Goal: Task Accomplishment & Management: Use online tool/utility

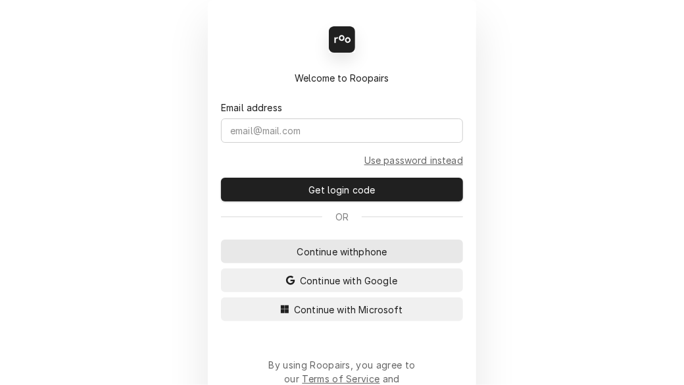
click at [337, 247] on span "Continue with phone" at bounding box center [342, 252] width 95 height 14
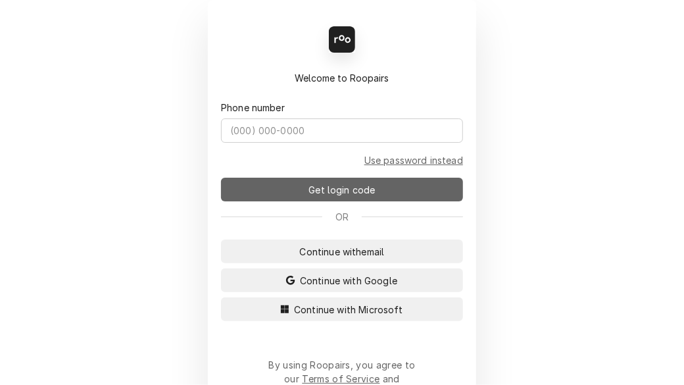
click at [334, 183] on span "Get login code" at bounding box center [342, 190] width 72 height 14
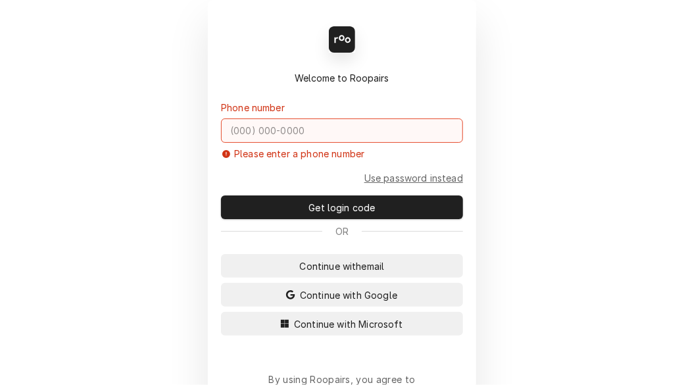
click at [317, 124] on input "Dynamic Content Wrapper" at bounding box center [342, 130] width 242 height 24
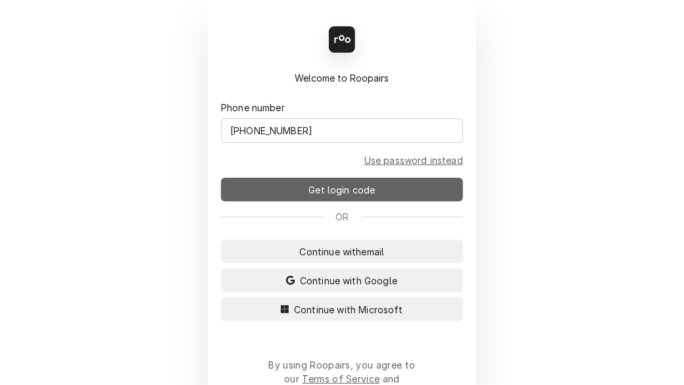
click at [337, 184] on span "Get login code" at bounding box center [342, 190] width 72 height 14
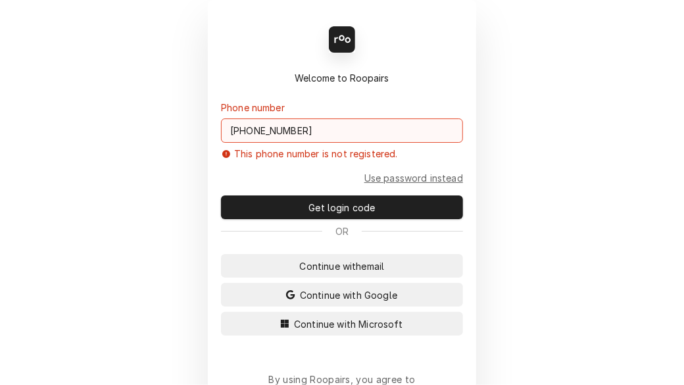
click at [336, 120] on input "(314) 574-6992" at bounding box center [342, 130] width 242 height 24
type input "3"
click at [327, 265] on span "Continue with email" at bounding box center [342, 266] width 90 height 14
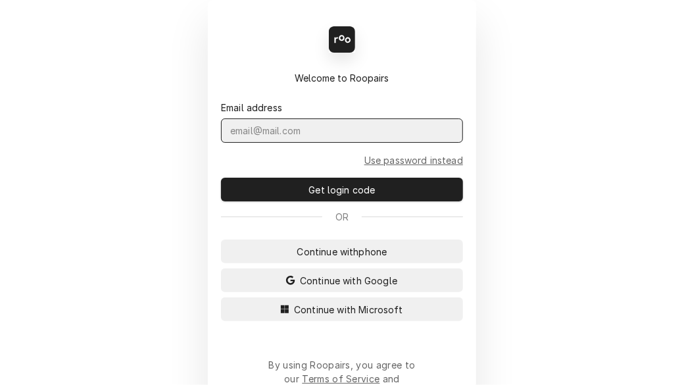
click at [306, 130] on input "Dynamic Content Wrapper" at bounding box center [342, 130] width 242 height 24
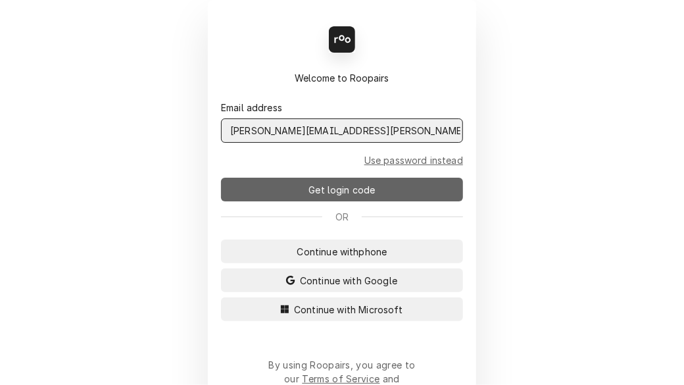
type input "shelley.politte@csi1.com"
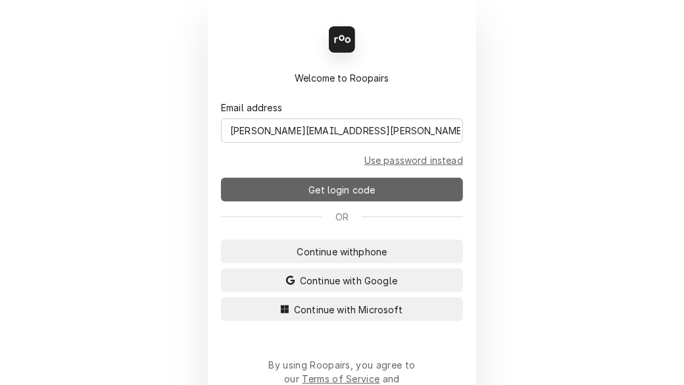
click at [299, 187] on button "Get login code" at bounding box center [342, 190] width 242 height 24
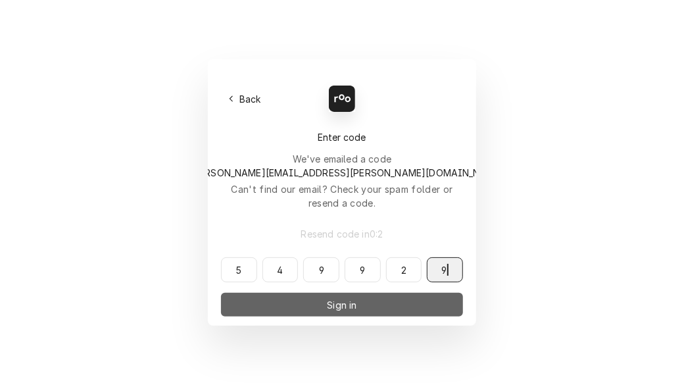
type input "549929"
click at [328, 298] on span "Sign in" at bounding box center [341, 305] width 35 height 14
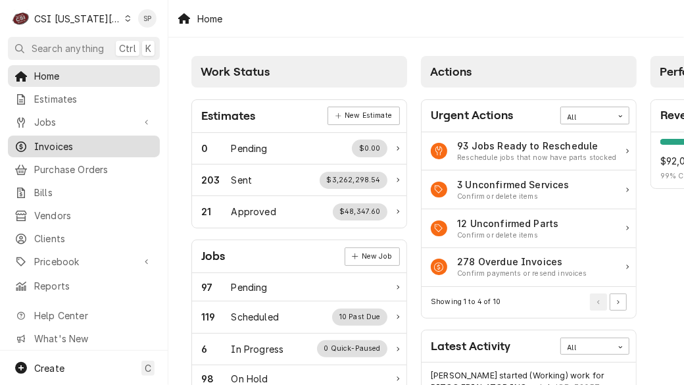
click at [55, 141] on span "Invoices" at bounding box center [93, 146] width 119 height 14
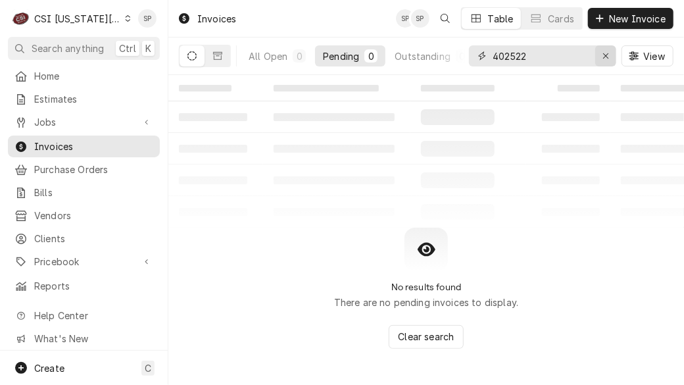
click at [604, 54] on icon "Erase input" at bounding box center [605, 55] width 5 height 5
type input "403524"
click at [114, 141] on span "Invoices" at bounding box center [93, 146] width 119 height 14
click at [214, 55] on icon "Dynamic Content Wrapper" at bounding box center [217, 55] width 9 height 9
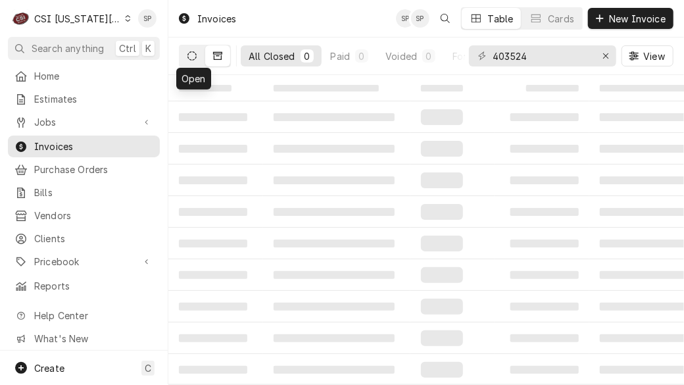
click at [185, 53] on button "Dynamic Content Wrapper" at bounding box center [192, 55] width 25 height 21
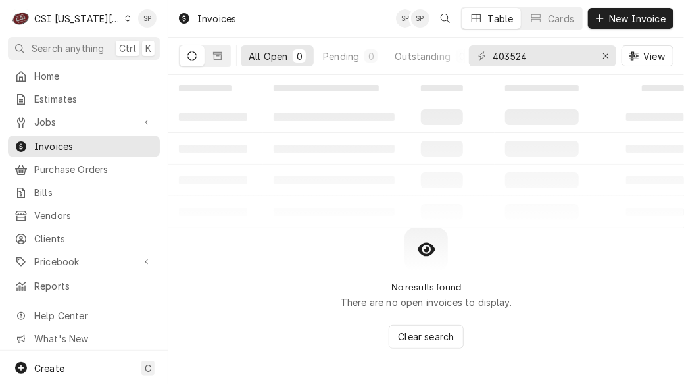
click at [116, 25] on div "C CSI Kansas City" at bounding box center [71, 18] width 127 height 26
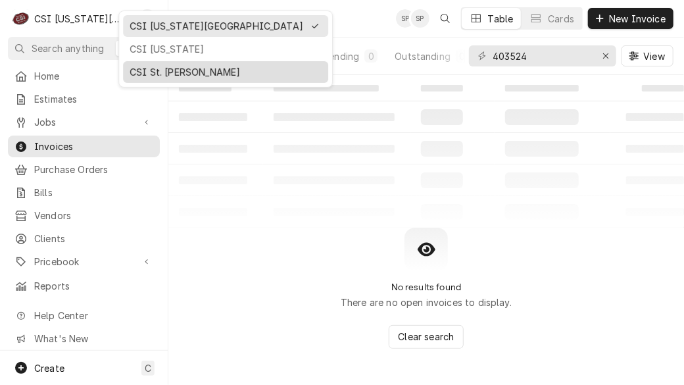
click at [140, 76] on div "CSI St. [PERSON_NAME]" at bounding box center [226, 72] width 192 height 14
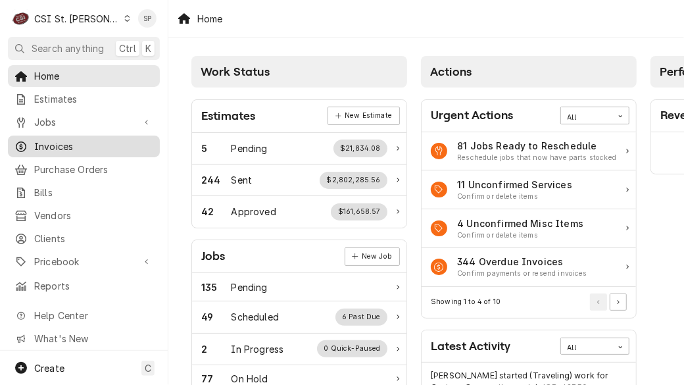
click at [114, 139] on span "Invoices" at bounding box center [93, 146] width 119 height 14
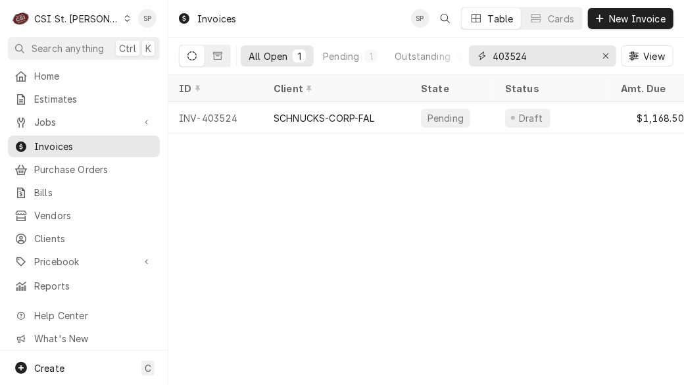
click at [529, 62] on input "403524" at bounding box center [542, 55] width 99 height 21
type input "4"
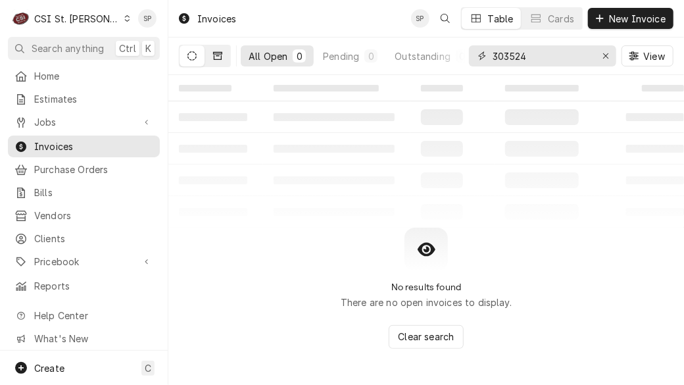
type input "303524"
click at [220, 52] on icon "Dynamic Content Wrapper" at bounding box center [217, 56] width 9 height 8
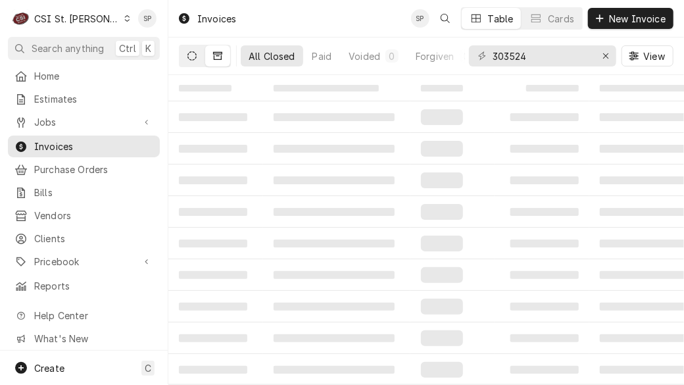
click at [187, 53] on icon "Dynamic Content Wrapper" at bounding box center [191, 55] width 9 height 9
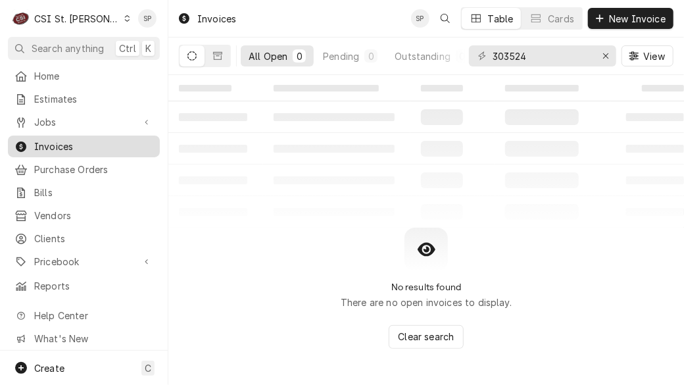
click at [57, 140] on span "Invoices" at bounding box center [93, 146] width 119 height 14
click at [97, 232] on span "Clients" at bounding box center [93, 239] width 119 height 14
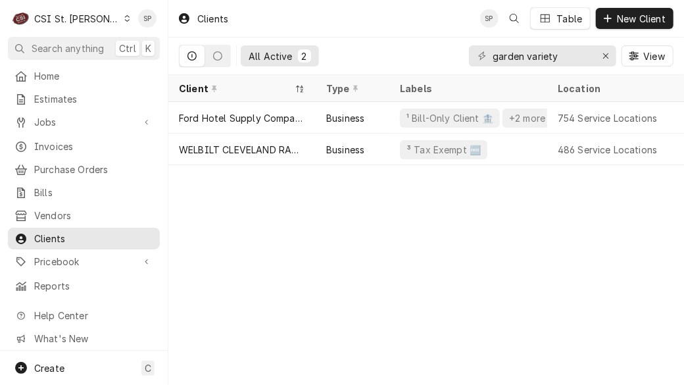
click at [122, 130] on div "Jobs Jobs Job Series" at bounding box center [84, 122] width 152 height 23
click at [107, 143] on span "Invoices" at bounding box center [93, 146] width 119 height 14
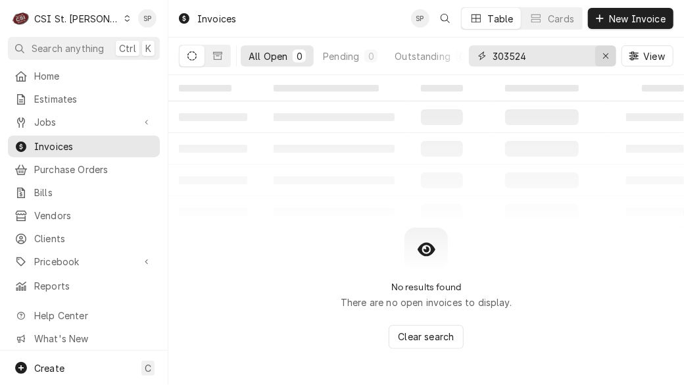
click at [605, 55] on icon "Erase input" at bounding box center [605, 55] width 5 height 5
type input "imperial"
click at [220, 57] on icon "Dynamic Content Wrapper" at bounding box center [217, 55] width 9 height 9
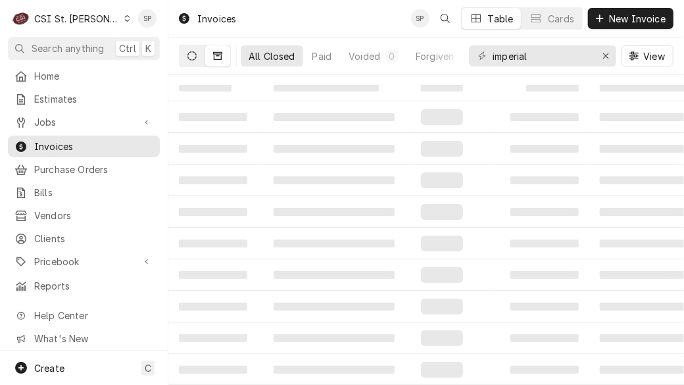
click at [183, 51] on button "Dynamic Content Wrapper" at bounding box center [192, 55] width 25 height 21
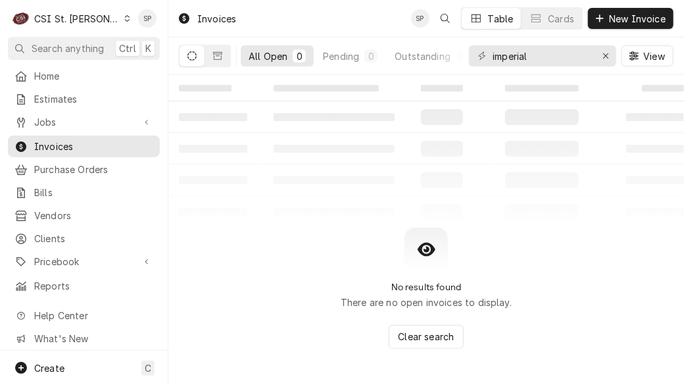
click at [191, 51] on icon "Dynamic Content Wrapper" at bounding box center [191, 55] width 9 height 9
